Goal: Task Accomplishment & Management: Complete application form

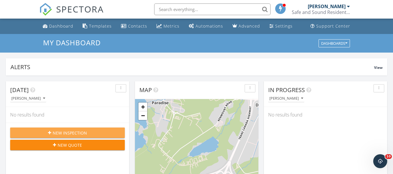
click at [62, 134] on span "New Inspection" at bounding box center [70, 133] width 34 height 6
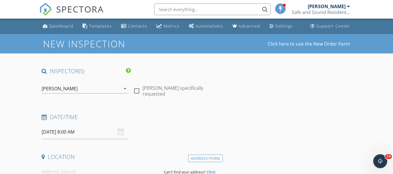
click at [65, 133] on input "09/29/2025 8:00 AM" at bounding box center [85, 132] width 87 height 14
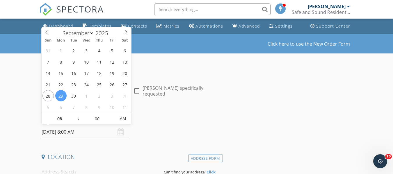
click at [69, 134] on input "09/29/2025 8:00 AM" at bounding box center [85, 132] width 87 height 14
type input "09"
type input "09/29/2025 9:00 AM"
click at [75, 115] on span at bounding box center [75, 116] width 4 height 6
type input "10"
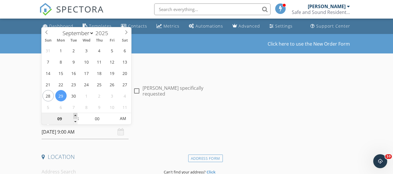
type input "09/29/2025 10:00 AM"
click at [75, 115] on span at bounding box center [75, 116] width 4 height 6
type input "11"
type input "09/29/2025 11:00 AM"
click at [75, 115] on span at bounding box center [75, 116] width 4 height 6
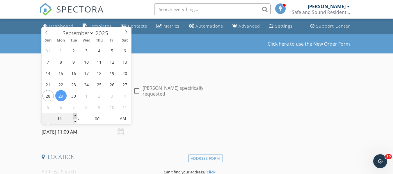
type input "12"
type input "09/29/2025 12:00 PM"
click at [75, 115] on span at bounding box center [75, 116] width 4 height 6
type input "01"
type input "09/29/2025 1:00 PM"
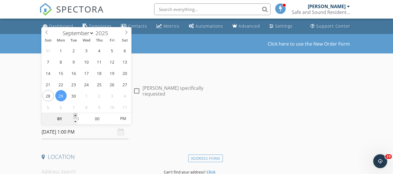
click at [75, 115] on span at bounding box center [75, 116] width 4 height 6
type input "02"
type input "09/29/2025 2:00 PM"
click at [75, 115] on span at bounding box center [75, 116] width 4 height 6
type input "03"
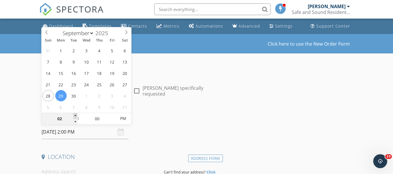
type input "09/29/2025 3:00 PM"
click at [75, 115] on span at bounding box center [75, 116] width 4 height 6
type input "04"
type input "09/29/2025 4:00 PM"
click at [75, 115] on span at bounding box center [75, 116] width 4 height 6
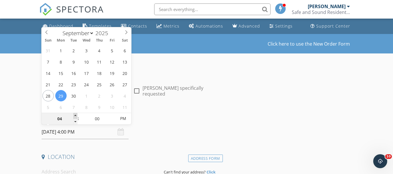
type input "05"
type input "09/29/2025 5:00 PM"
click at [75, 115] on span at bounding box center [75, 116] width 4 height 6
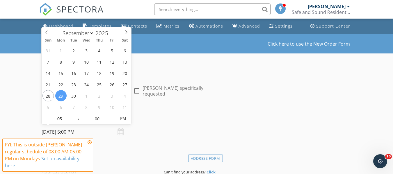
click at [164, 132] on div "Date/Time 09/29/2025 5:00 PM" at bounding box center [130, 126] width 183 height 26
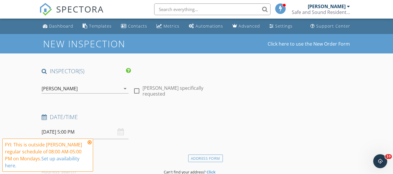
click at [65, 132] on input "09/29/2025 5:00 PM" at bounding box center [85, 132] width 87 height 14
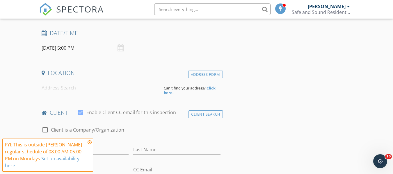
scroll to position [87, 0]
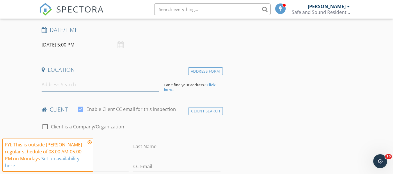
click at [85, 86] on input at bounding box center [101, 85] width 118 height 14
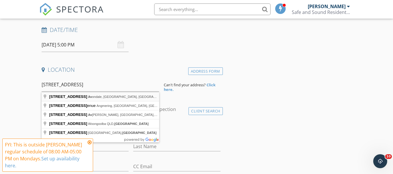
type input "108 Mill Road, Avondale, NL, Canada"
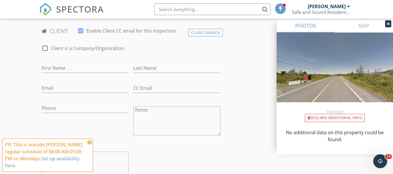
scroll to position [291, 0]
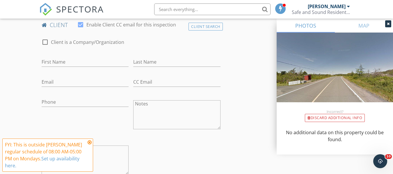
click at [79, 57] on div "First Name" at bounding box center [85, 63] width 87 height 19
click at [80, 63] on input "First Name" at bounding box center [85, 62] width 87 height 10
type input "Matthew"
click at [155, 63] on input "Last Name" at bounding box center [176, 62] width 87 height 10
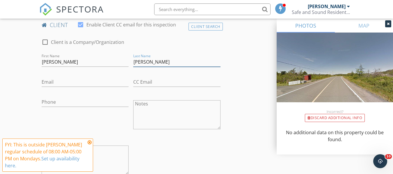
type input "Cummings"
click at [69, 81] on input "Email" at bounding box center [85, 82] width 87 height 10
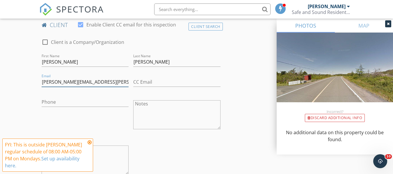
click at [79, 82] on input "matthew.g.cummngs@gmail.com" at bounding box center [85, 82] width 87 height 10
type input "matthew.g.cummings@gmail.com"
click at [61, 103] on input "Phone" at bounding box center [85, 102] width 87 height 10
paste input "709-213-7558"
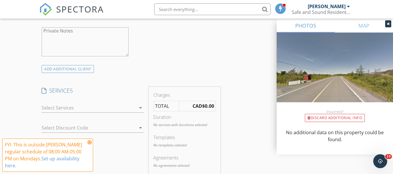
scroll to position [436, 0]
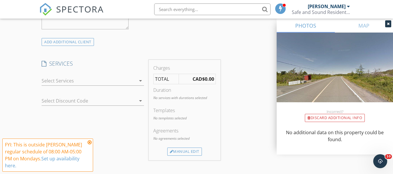
type input "709-213-7558"
click at [91, 82] on div at bounding box center [89, 80] width 94 height 9
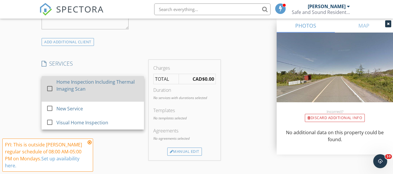
click at [48, 91] on div at bounding box center [50, 89] width 10 height 10
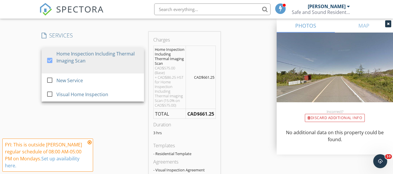
scroll to position [495, 0]
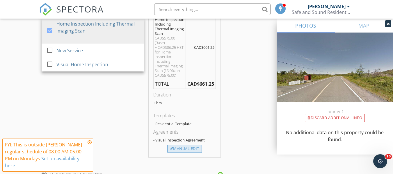
click at [176, 149] on div "Manual Edit" at bounding box center [184, 149] width 35 height 8
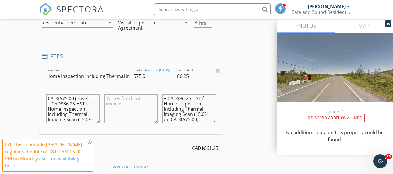
drag, startPoint x: 141, startPoint y: 75, endPoint x: 126, endPoint y: 76, distance: 14.8
click at [126, 76] on div "Line Item Home Inspection Including Thermal Imaging Scan Pretax Amount (CAD$) 5…" at bounding box center [130, 100] width 183 height 70
type input "890.0"
drag, startPoint x: 187, startPoint y: 72, endPoint x: 188, endPoint y: 74, distance: 3.1
click at [188, 74] on div "Tax (CAD$) 86.25" at bounding box center [196, 77] width 39 height 19
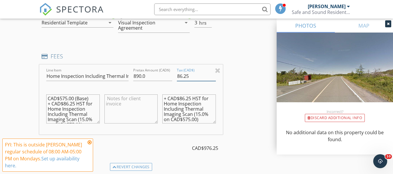
drag, startPoint x: 186, startPoint y: 76, endPoint x: 176, endPoint y: 77, distance: 10.0
click at [176, 77] on div "Tax (CAD$) 86.25" at bounding box center [197, 77] width 44 height 20
type input "133.50"
drag, startPoint x: 191, startPoint y: 99, endPoint x: 180, endPoint y: 99, distance: 10.8
click at [180, 99] on textarea "+ CAD$86.25 HST for Home Inspection Including Thermal Imaging Scan (15.0% on CA…" at bounding box center [188, 109] width 53 height 29
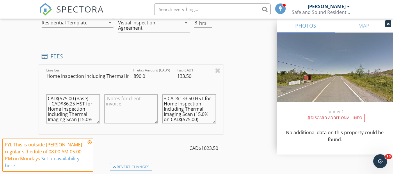
scroll to position [5, 0]
drag, startPoint x: 190, startPoint y: 121, endPoint x: 182, endPoint y: 112, distance: 11.5
click at [182, 112] on textarea "+ CAD$133.50 HST for Home Inspection Including Thermal Imaging Scan (15.0% on C…" at bounding box center [188, 109] width 53 height 29
type textarea "+ CAD$133.50 HST for Home Inspection Including Thermal Imaging Scan (15.0% on C…"
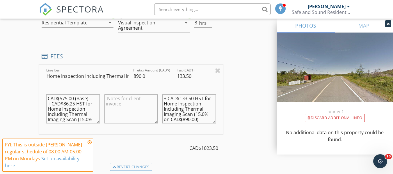
drag, startPoint x: 67, startPoint y: 98, endPoint x: 60, endPoint y: 98, distance: 6.7
click at [60, 98] on textarea "CAD$575.00 (Base) + CAD$86.25 HST for Home Inspection Including Thermal Imaging…" at bounding box center [72, 109] width 53 height 29
drag, startPoint x: 75, startPoint y: 103, endPoint x: 63, endPoint y: 103, distance: 11.6
click at [63, 103] on textarea "CAD$890.00 (Base) + CAD$86.25 HST for Home Inspection Including Thermal Imaging…" at bounding box center [72, 109] width 53 height 29
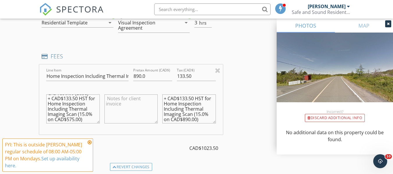
click at [73, 115] on textarea "CAD$890.00 (Base) + CAD$133.50 HST for Home Inspection Including Thermal Imagin…" at bounding box center [72, 109] width 53 height 29
drag, startPoint x: 74, startPoint y: 114, endPoint x: 68, endPoint y: 114, distance: 7.0
click at [68, 114] on textarea "CAD$890.00 (Base) + CAD$133.50 HST for Home Inspection Including Thermal Imagin…" at bounding box center [72, 109] width 53 height 29
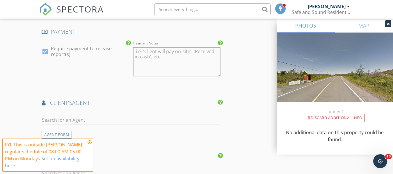
scroll to position [698, 0]
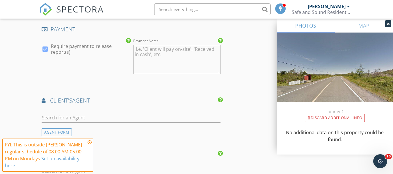
type textarea "CAD$890.00 (Base) + CAD$133.50 HST for Home Inspection Including Thermal Imagin…"
click at [86, 119] on input "text" at bounding box center [131, 118] width 179 height 10
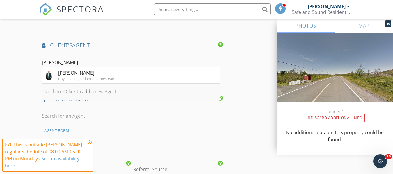
scroll to position [757, 0]
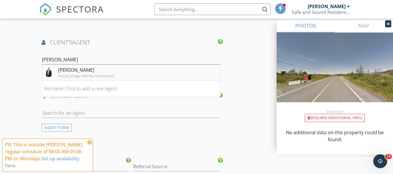
type input "jonn"
click at [68, 69] on div "Jonny Fancy" at bounding box center [86, 70] width 56 height 7
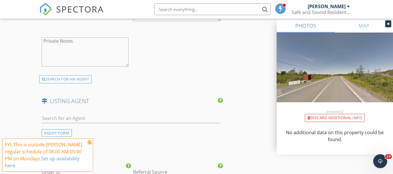
scroll to position [902, 0]
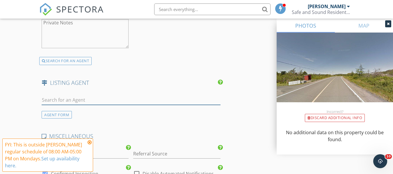
click at [79, 103] on input "text" at bounding box center [131, 100] width 179 height 10
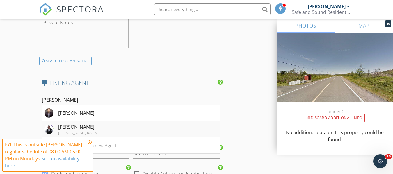
type input "peter"
click at [64, 130] on div "Peter Goulding" at bounding box center [77, 127] width 39 height 7
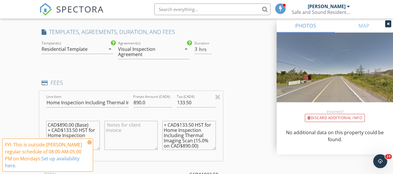
scroll to position [468, 0]
click at [209, 48] on input "3.5" at bounding box center [202, 50] width 17 height 10
type input "4"
click at [209, 48] on input "4" at bounding box center [202, 50] width 17 height 10
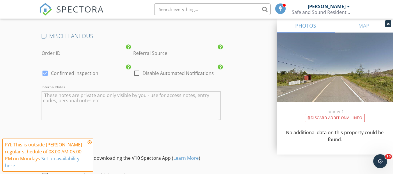
scroll to position [1195, 0]
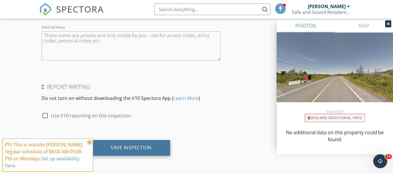
click at [147, 149] on div "Save Inspection" at bounding box center [131, 148] width 41 height 6
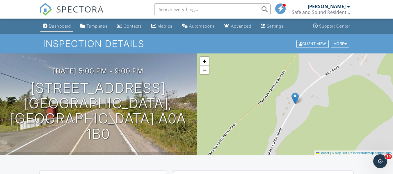
click at [63, 26] on div "Dashboard" at bounding box center [60, 26] width 22 height 5
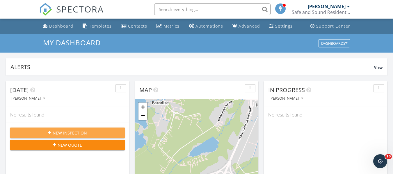
click at [67, 132] on span "New Inspection" at bounding box center [70, 133] width 34 height 6
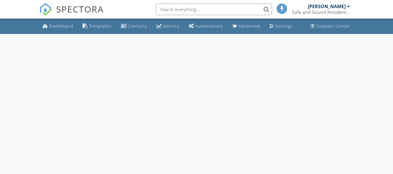
select select "8"
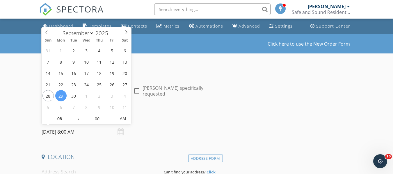
click at [70, 133] on input "[DATE] 8:00 AM" at bounding box center [85, 132] width 87 height 14
type input "09"
type input "[DATE] 9:00 AM"
click at [75, 116] on span at bounding box center [75, 116] width 4 height 6
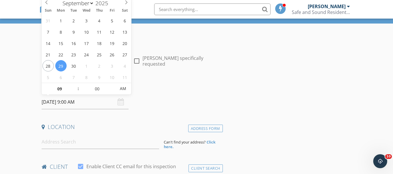
scroll to position [58, 0]
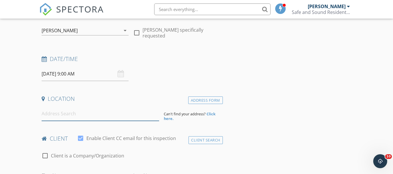
click at [74, 116] on input at bounding box center [101, 114] width 118 height 14
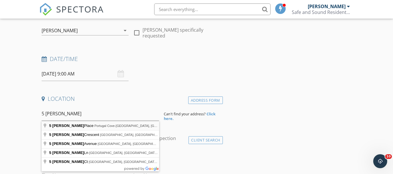
type input "5 [PERSON_NAME] Place, [GEOGRAPHIC_DATA]-[GEOGRAPHIC_DATA], [GEOGRAPHIC_DATA], …"
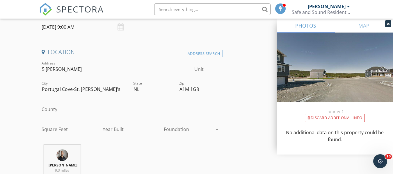
scroll to position [116, 0]
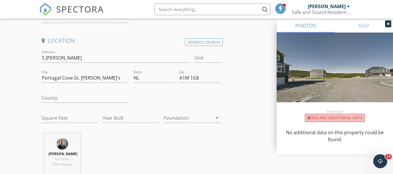
click at [321, 117] on div "Discard Additional info" at bounding box center [335, 118] width 60 height 8
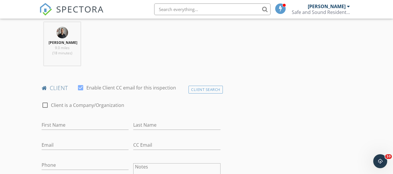
scroll to position [233, 0]
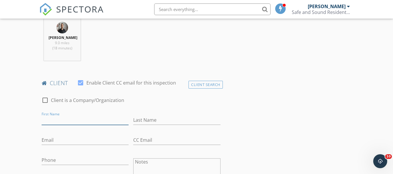
click at [79, 120] on input "First Name" at bounding box center [85, 121] width 87 height 10
type input "[PERSON_NAME]"
click at [183, 119] on input "Last Name" at bounding box center [176, 121] width 87 height 10
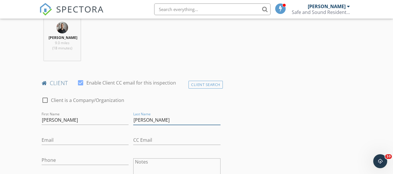
type input "[PERSON_NAME]"
paste input "709-454-6265"
type input "709-454-6265"
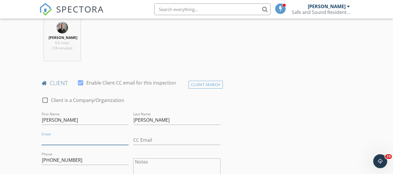
click at [54, 140] on input "Email" at bounding box center [85, 141] width 87 height 10
paste input "mdkennedy6265@gmail.com"
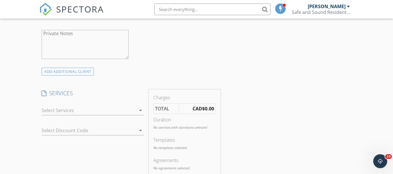
scroll to position [407, 0]
type input "mdkennedy6265@gmail.com"
click at [75, 110] on div at bounding box center [89, 109] width 94 height 9
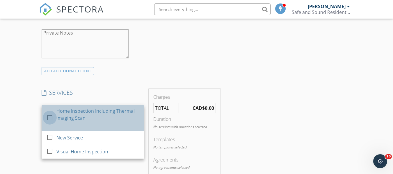
click at [50, 117] on div at bounding box center [50, 118] width 10 height 10
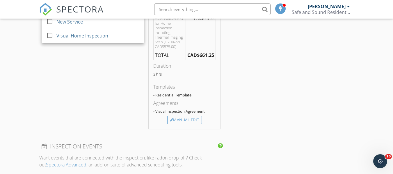
scroll to position [524, 0]
click at [187, 118] on div "Manual Edit" at bounding box center [184, 120] width 35 height 8
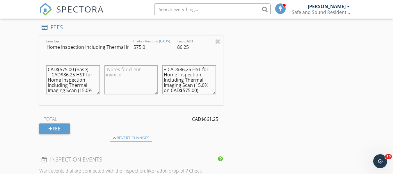
drag, startPoint x: 140, startPoint y: 46, endPoint x: 130, endPoint y: 46, distance: 9.9
click at [130, 46] on div "Line Item Home Inspection Including Thermal Imaging Scan Pretax Amount (CAD$) 5…" at bounding box center [130, 70] width 183 height 70
type input "665.0"
drag, startPoint x: 191, startPoint y: 47, endPoint x: 170, endPoint y: 49, distance: 21.4
click at [170, 49] on div "Line Item Home Inspection Including Thermal Imaging Scan Pretax Amount (CAD$) 6…" at bounding box center [130, 70] width 183 height 70
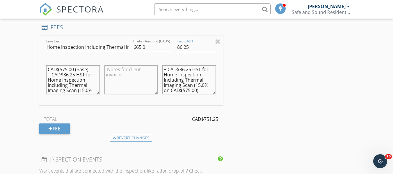
drag, startPoint x: 186, startPoint y: 47, endPoint x: 173, endPoint y: 47, distance: 12.8
click at [173, 47] on div "Line Item Home Inspection Including Thermal Imaging Scan Pretax Amount (CAD$) 6…" at bounding box center [130, 70] width 183 height 70
type input "99.75"
drag, startPoint x: 188, startPoint y: 69, endPoint x: 179, endPoint y: 69, distance: 9.0
click at [179, 69] on textarea "+ CAD$86.25 HST for Home Inspection Including Thermal Imaging Scan (15.0% on CA…" at bounding box center [188, 79] width 53 height 29
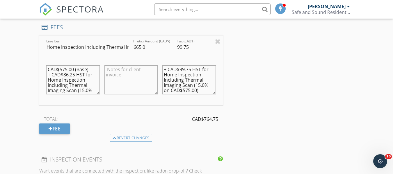
scroll to position [5, 0]
drag, startPoint x: 188, startPoint y: 90, endPoint x: 184, endPoint y: 87, distance: 5.2
click at [184, 87] on textarea "+ CAD$99.75 HST for Home Inspection Including Thermal Imaging Scan (15.0% on CA…" at bounding box center [188, 79] width 53 height 29
type textarea "+ CAD$99.75 HST for Home Inspection Including Thermal Imaging Scan (15.0% on CA…"
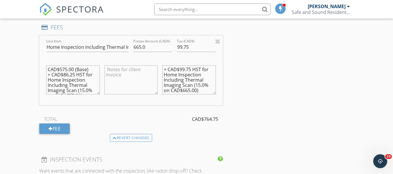
drag, startPoint x: 64, startPoint y: 69, endPoint x: 60, endPoint y: 69, distance: 3.8
click at [60, 69] on textarea "CAD$575.00 (Base) + CAD$86.25 HST for Home Inspection Including Thermal Imaging…" at bounding box center [72, 79] width 53 height 29
drag, startPoint x: 74, startPoint y: 74, endPoint x: 64, endPoint y: 74, distance: 9.3
click at [64, 74] on textarea "CAD$665.00 (Base) + CAD$86.25 HST for Home Inspection Including Thermal Imaging…" at bounding box center [72, 79] width 53 height 29
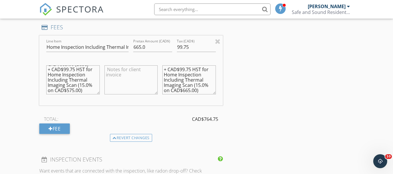
drag, startPoint x: 72, startPoint y: 86, endPoint x: 67, endPoint y: 86, distance: 4.4
click at [67, 86] on textarea "CAD$665.00 (Base) + CAD$99.75 HST for Home Inspection Including Thermal Imaging…" at bounding box center [72, 79] width 53 height 29
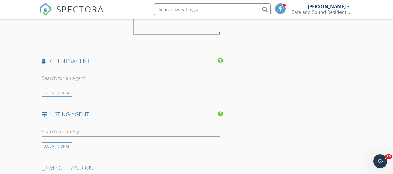
scroll to position [757, 0]
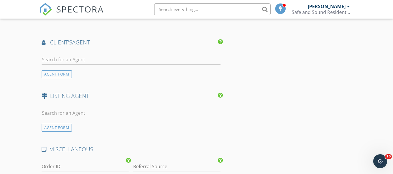
type textarea "CAD$665.00 (Base) + CAD$99.75 HST for Home Inspection Including Thermal Imaging…"
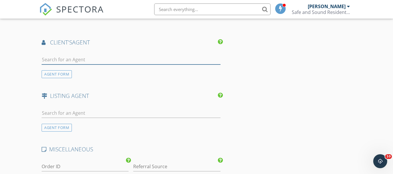
click at [81, 60] on input "text" at bounding box center [131, 60] width 179 height 10
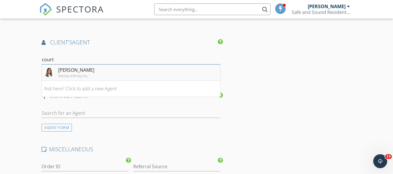
type input "court"
click at [78, 70] on div "Courtney Moulton" at bounding box center [76, 70] width 36 height 7
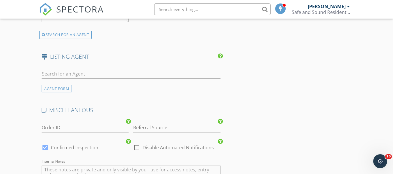
scroll to position [960, 0]
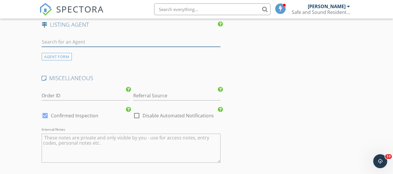
click at [66, 43] on input "text" at bounding box center [131, 42] width 179 height 10
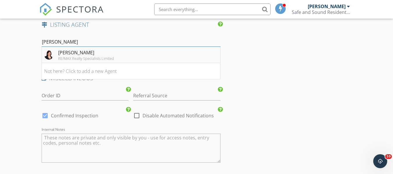
type input "dana"
click at [70, 52] on div "Dana Valone" at bounding box center [86, 52] width 56 height 7
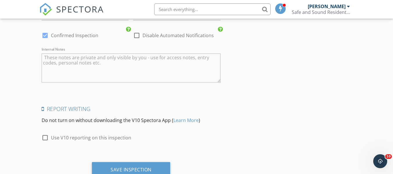
scroll to position [1195, 0]
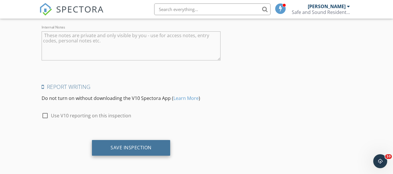
click at [120, 148] on div "Save Inspection" at bounding box center [131, 148] width 41 height 6
